Goal: Information Seeking & Learning: Compare options

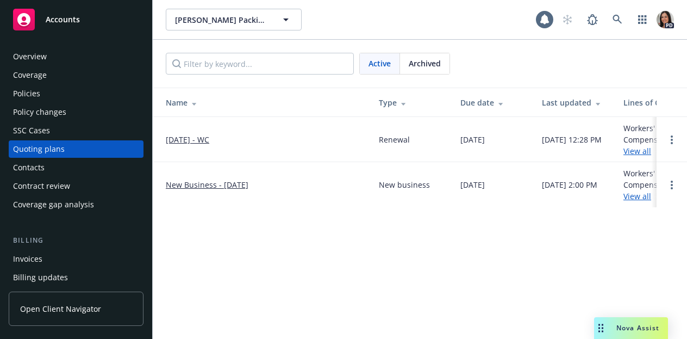
click at [426, 60] on span "Archived" at bounding box center [425, 63] width 32 height 11
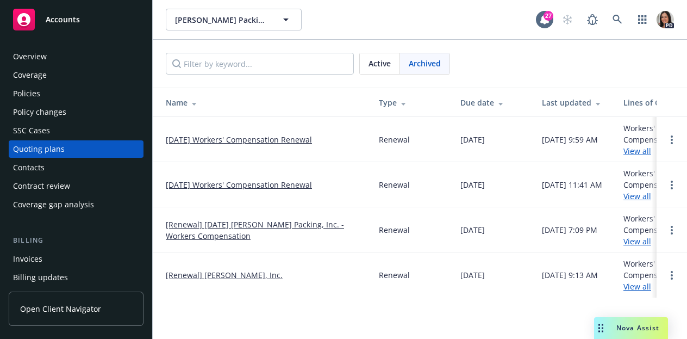
click at [254, 183] on link "[DATE] Workers' Compensation Renewal" at bounding box center [239, 184] width 146 height 11
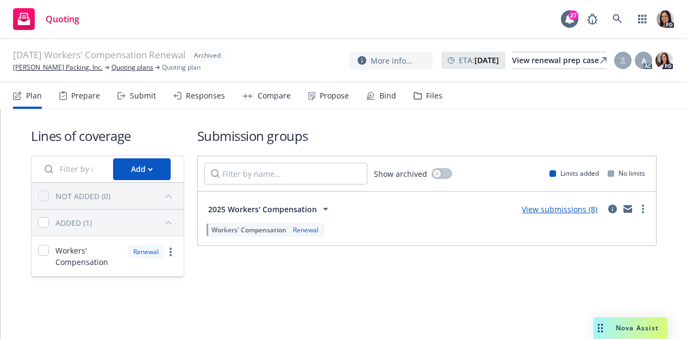
click at [144, 94] on div "Submit" at bounding box center [143, 95] width 26 height 9
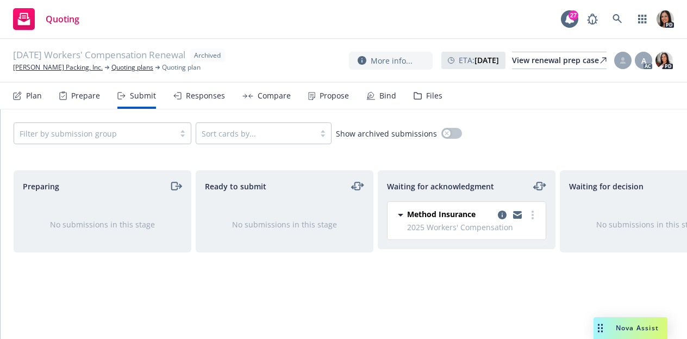
click at [24, 94] on div "Plan" at bounding box center [27, 96] width 29 height 26
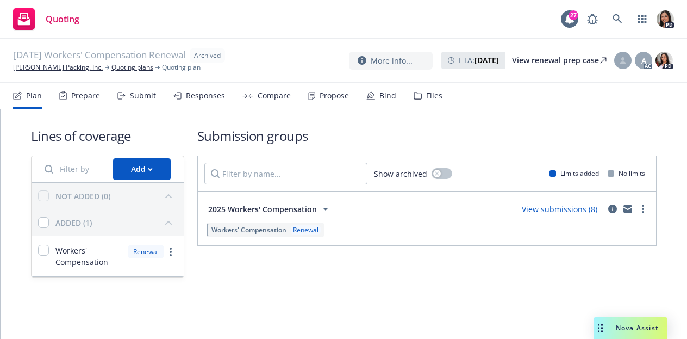
click at [259, 96] on div "Compare" at bounding box center [274, 95] width 33 height 9
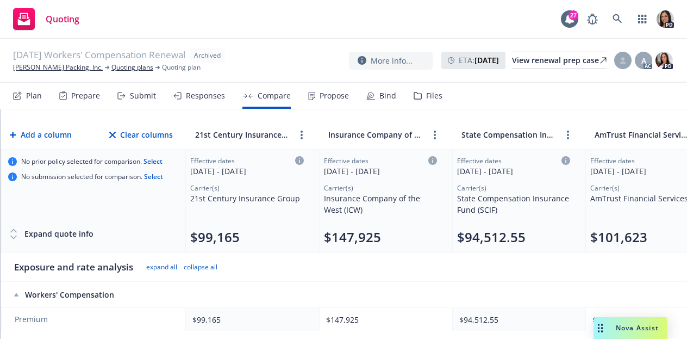
scroll to position [42, 0]
click at [202, 101] on div "Responses" at bounding box center [199, 96] width 52 height 26
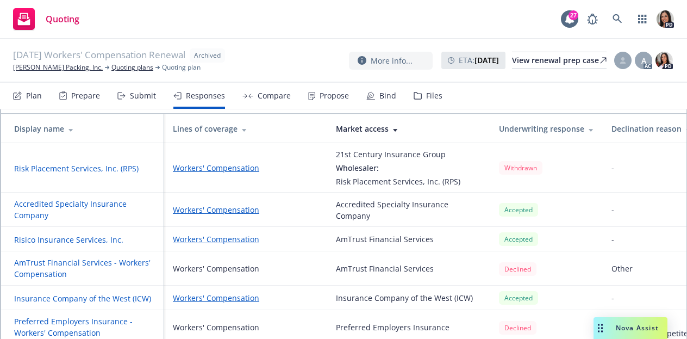
scroll to position [125, 0]
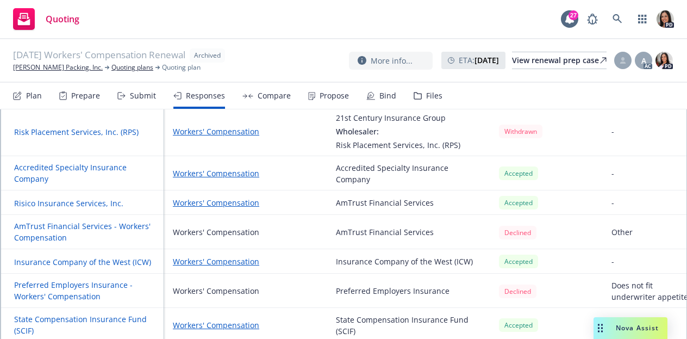
click at [122, 29] on div "Quoting 27 PD" at bounding box center [343, 19] width 687 height 39
click at [617, 20] on icon at bounding box center [617, 18] width 9 height 9
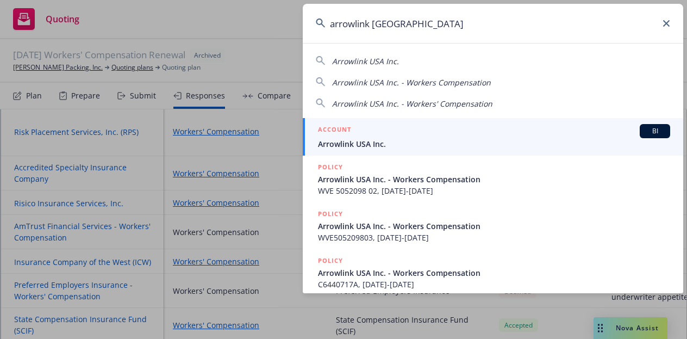
type input "arrowlink usa"
click at [357, 142] on span "Arrowlink USA Inc." at bounding box center [494, 143] width 352 height 11
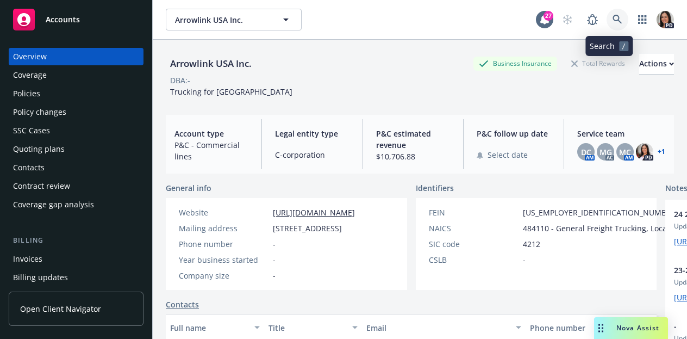
click at [609, 14] on link at bounding box center [618, 20] width 22 height 22
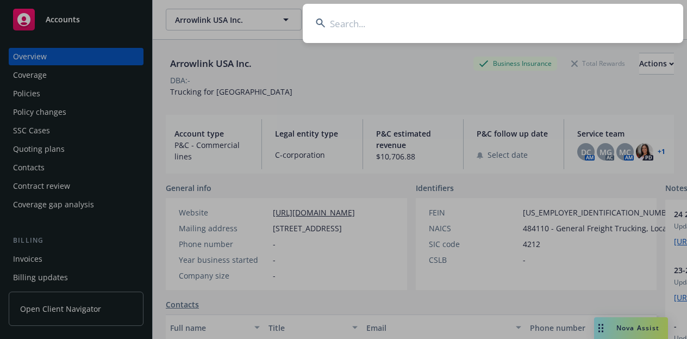
type input "v"
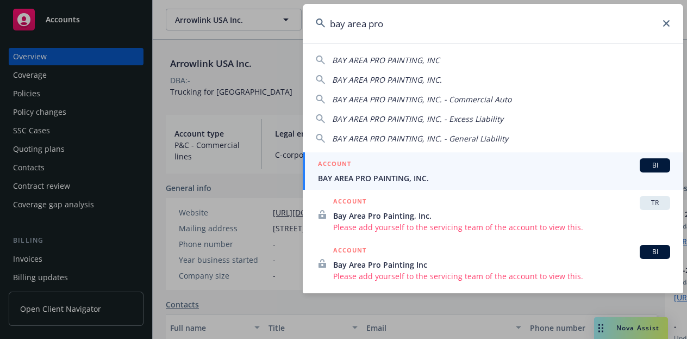
type input "bay area pro"
click at [510, 171] on div "ACCOUNT BI" at bounding box center [494, 165] width 352 height 14
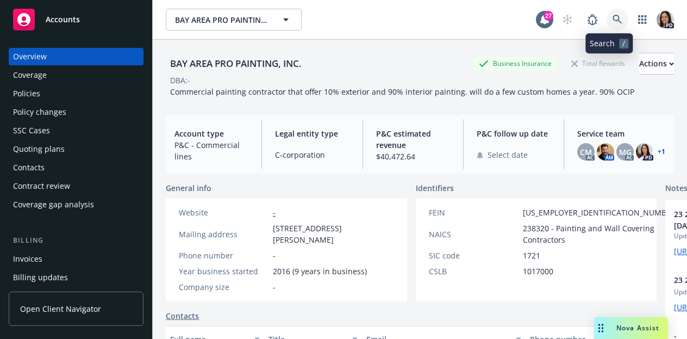
click at [613, 17] on icon at bounding box center [618, 20] width 10 height 10
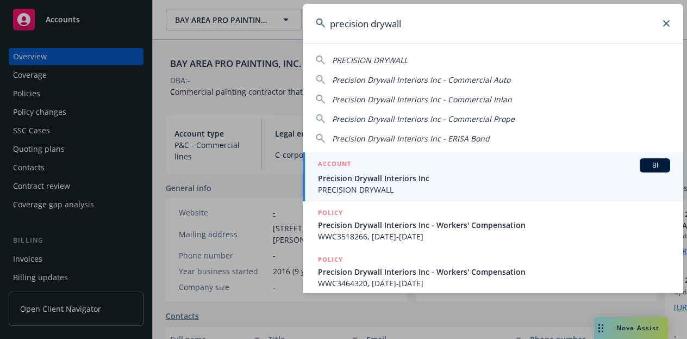
type input "precision drywall"
click at [395, 191] on span "PRECISION DRYWALL" at bounding box center [494, 189] width 352 height 11
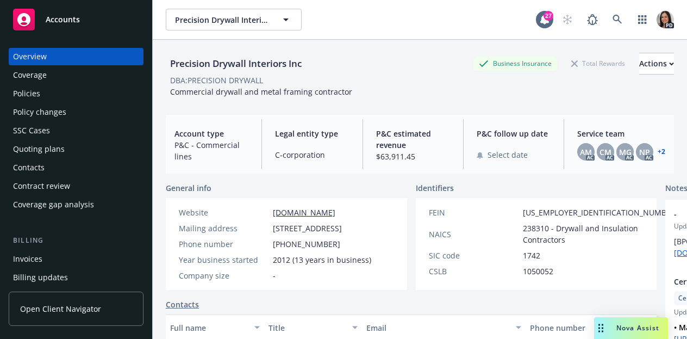
click at [73, 56] on div "Overview" at bounding box center [76, 56] width 126 height 17
click at [59, 27] on div "Accounts" at bounding box center [76, 20] width 126 height 22
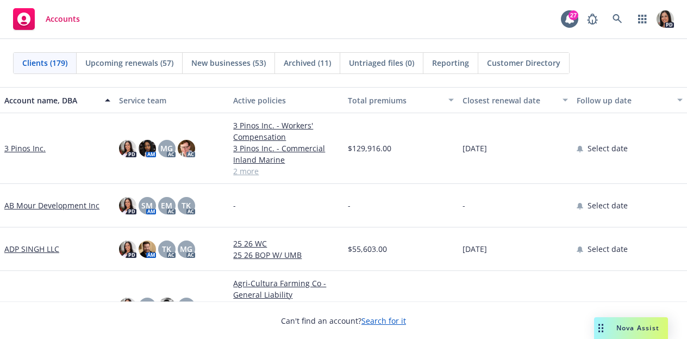
click at [394, 100] on div "Total premiums" at bounding box center [395, 100] width 94 height 11
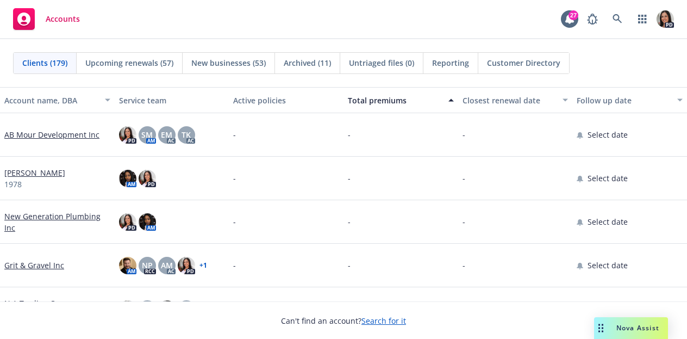
click at [394, 100] on div "Total premiums" at bounding box center [395, 100] width 94 height 11
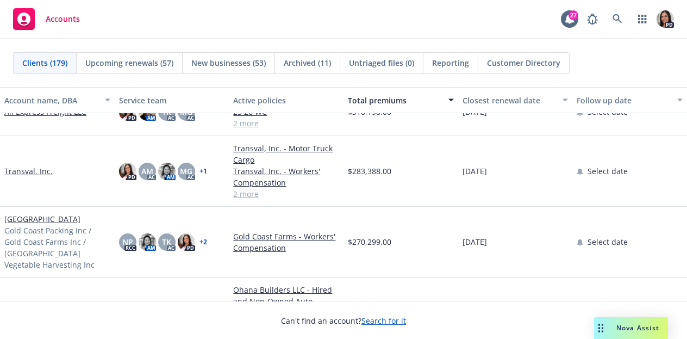
scroll to position [1071, 0]
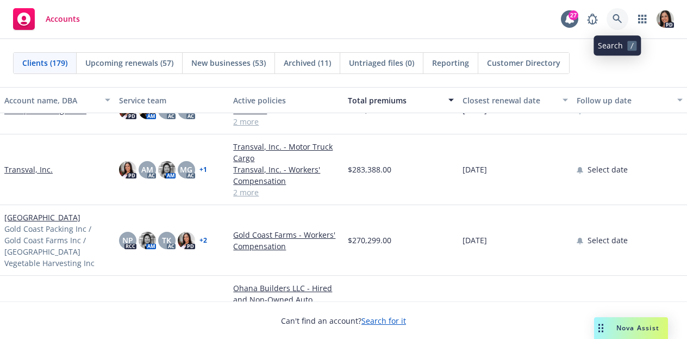
click at [623, 20] on link at bounding box center [618, 19] width 22 height 22
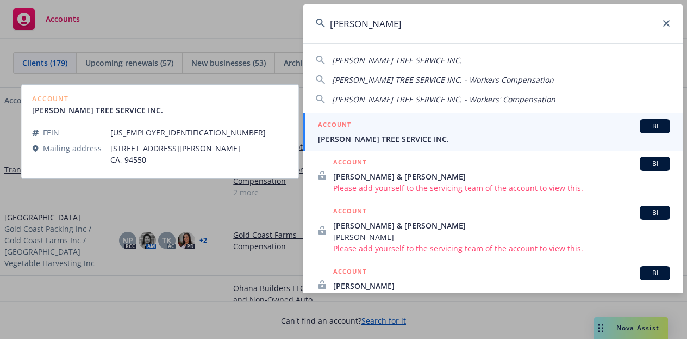
type input "terry's"
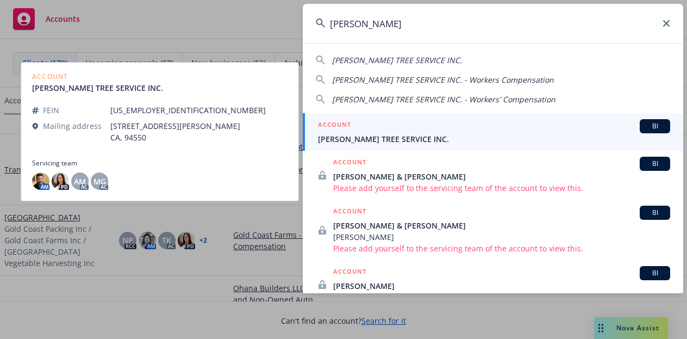
click at [396, 146] on link "ACCOUNT BI TERRY'S TREE SERVICE INC." at bounding box center [493, 132] width 381 height 38
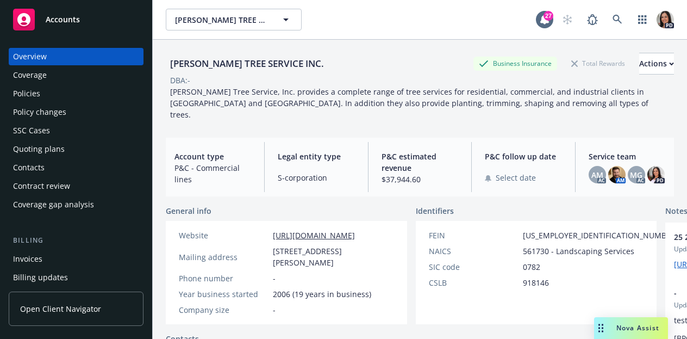
click at [79, 55] on div "Overview" at bounding box center [76, 56] width 126 height 17
click at [50, 21] on span "Accounts" at bounding box center [63, 19] width 34 height 9
